Goal: Navigation & Orientation: Find specific page/section

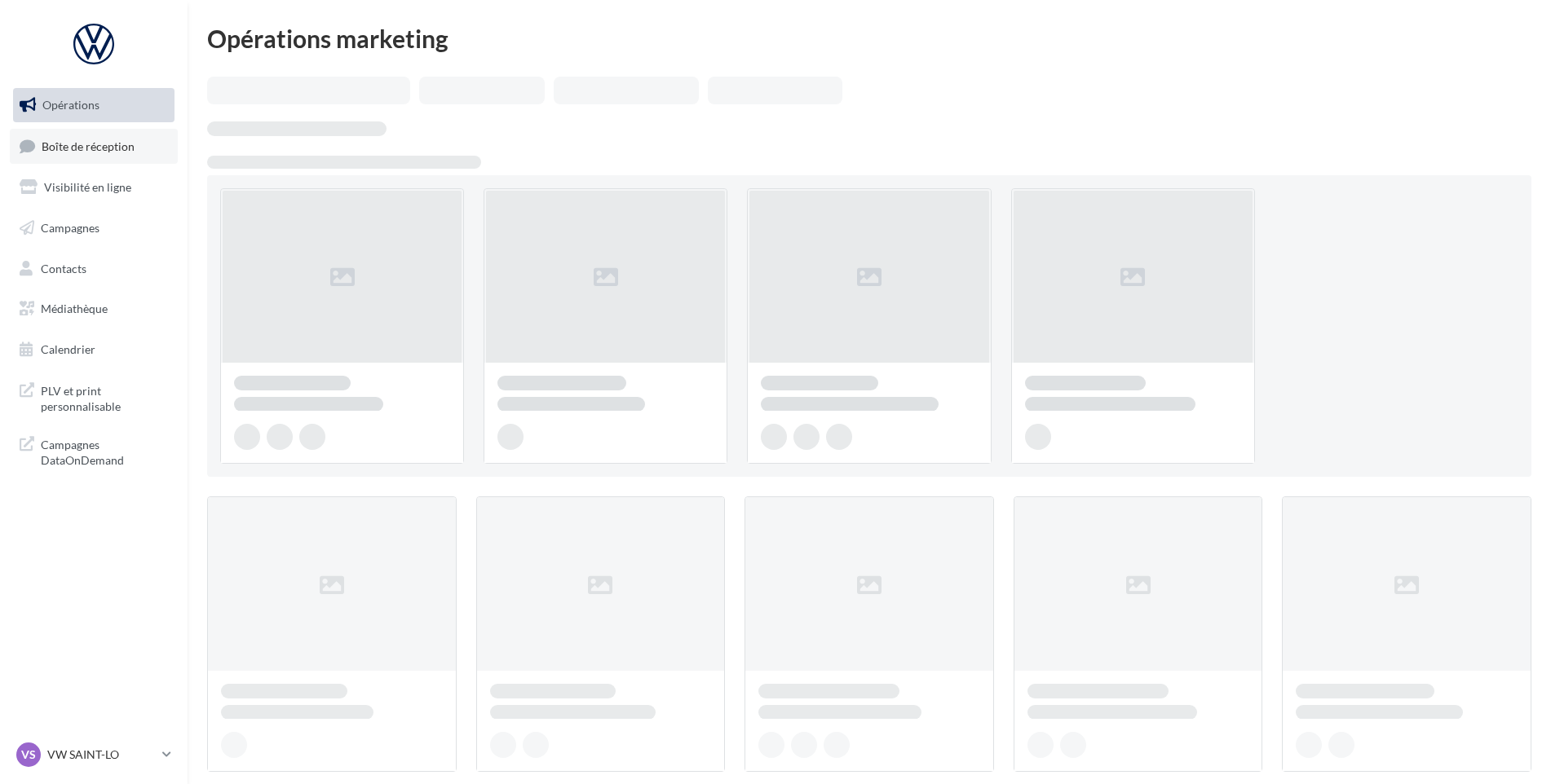
click at [76, 142] on span "Boîte de réception" at bounding box center [88, 146] width 93 height 14
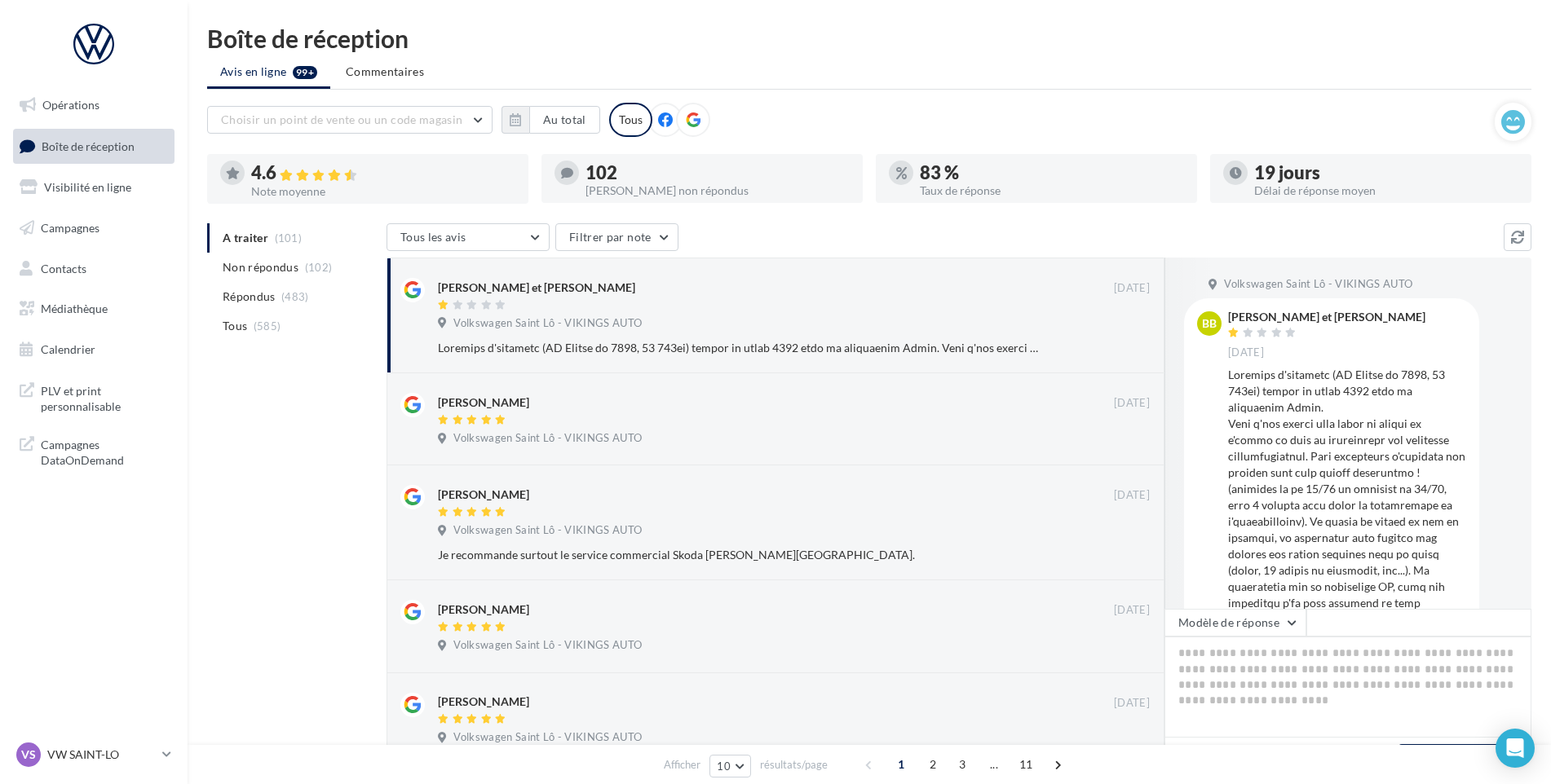
click at [103, 763] on div "VS VW SAINT-LO vw-stlo-vau" at bounding box center [85, 755] width 140 height 25
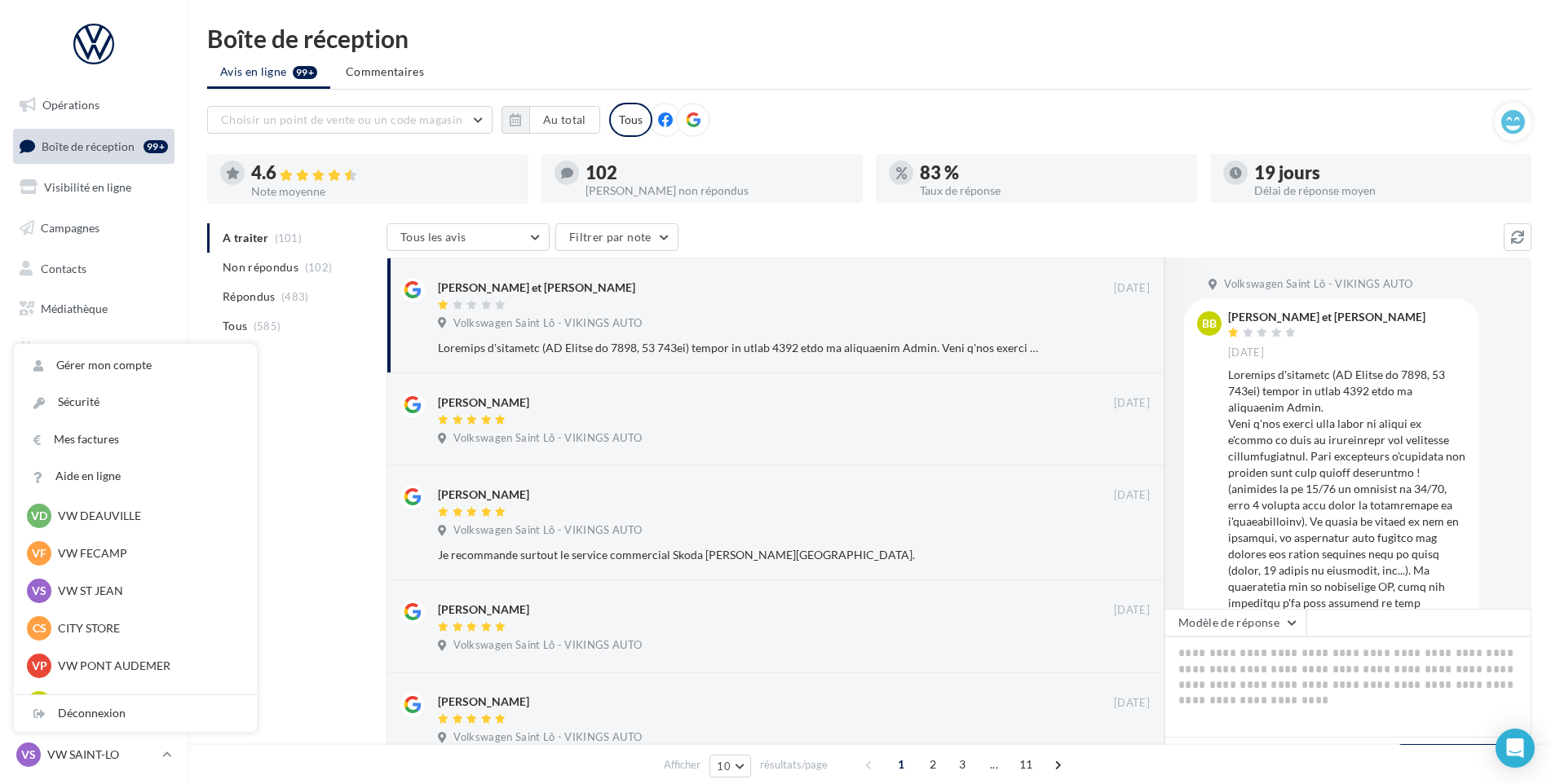
scroll to position [163, 0]
click at [125, 516] on p "VW DEAUVILLE" at bounding box center [148, 512] width 180 height 16
